Goal: Transaction & Acquisition: Purchase product/service

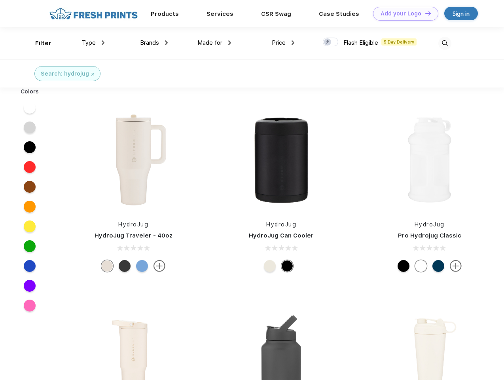
scroll to position [0, 0]
click at [403, 13] on link "Add your Logo Design Tool" at bounding box center [405, 14] width 65 height 14
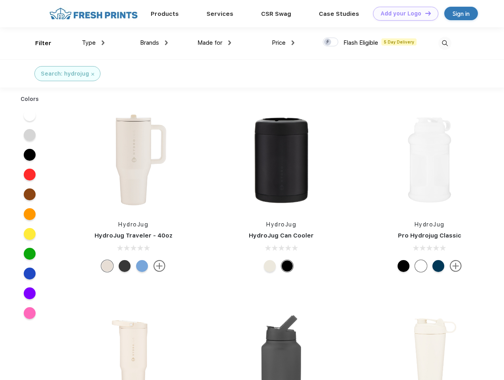
click at [0, 0] on div "Design Tool" at bounding box center [0, 0] width 0 height 0
click at [425, 13] on link "Add your Logo Design Tool" at bounding box center [405, 14] width 65 height 14
click at [38, 43] on div "Filter" at bounding box center [43, 43] width 16 height 9
click at [93, 43] on span "Type" at bounding box center [89, 42] width 14 height 7
click at [154, 43] on span "Brands" at bounding box center [149, 42] width 19 height 7
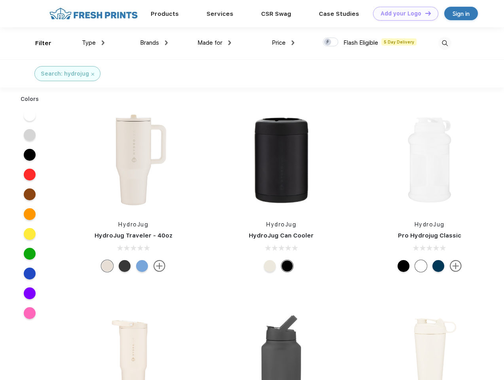
click at [215, 43] on span "Made for" at bounding box center [210, 42] width 25 height 7
click at [283, 43] on span "Price" at bounding box center [279, 42] width 14 height 7
click at [331, 42] on div at bounding box center [330, 42] width 15 height 9
click at [328, 42] on input "checkbox" at bounding box center [325, 39] width 5 height 5
click at [445, 43] on img at bounding box center [445, 43] width 13 height 13
